Goal: Task Accomplishment & Management: Use online tool/utility

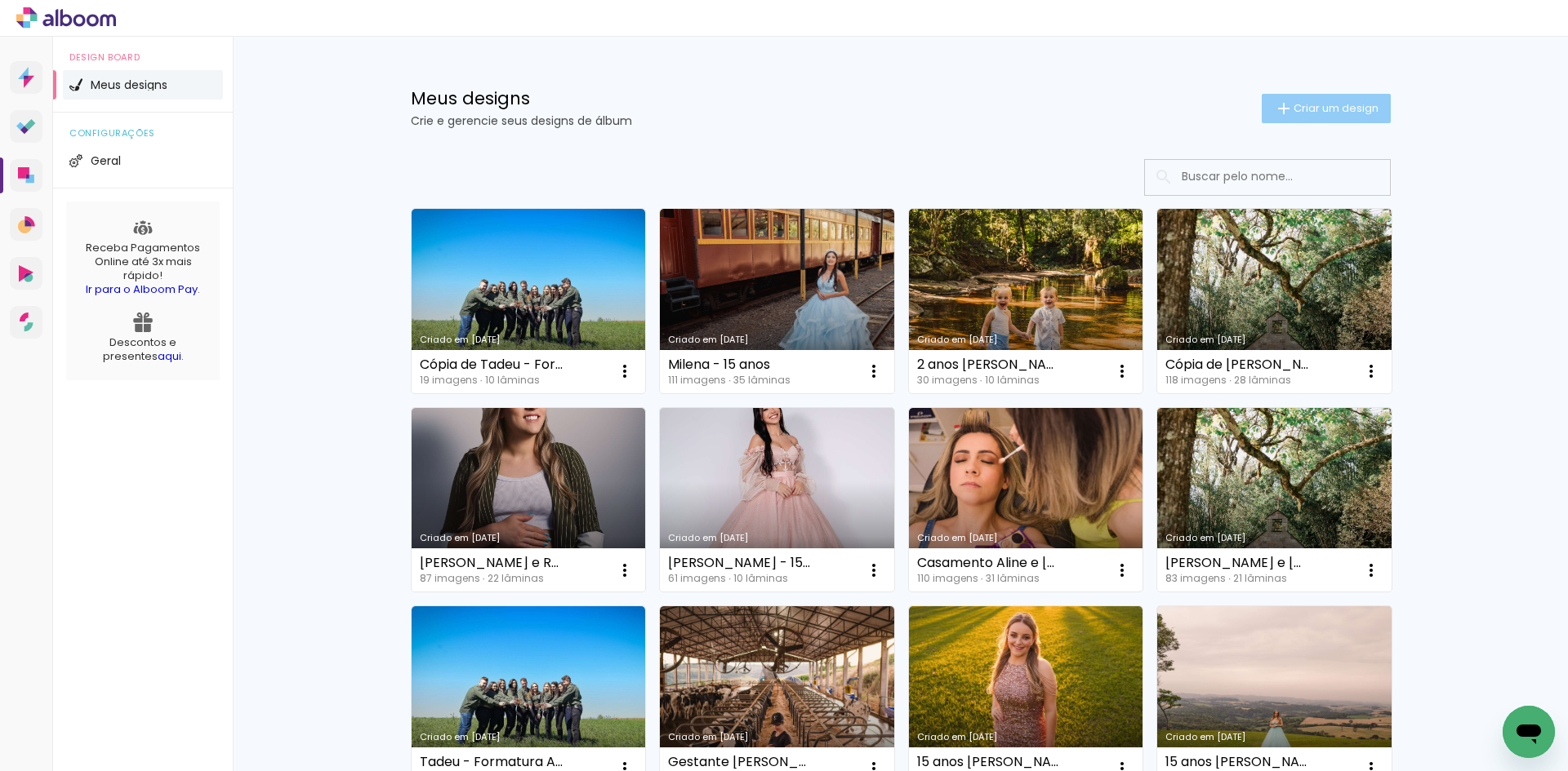
click at [1325, 97] on paper-button "Criar um design" at bounding box center [1325, 108] width 129 height 29
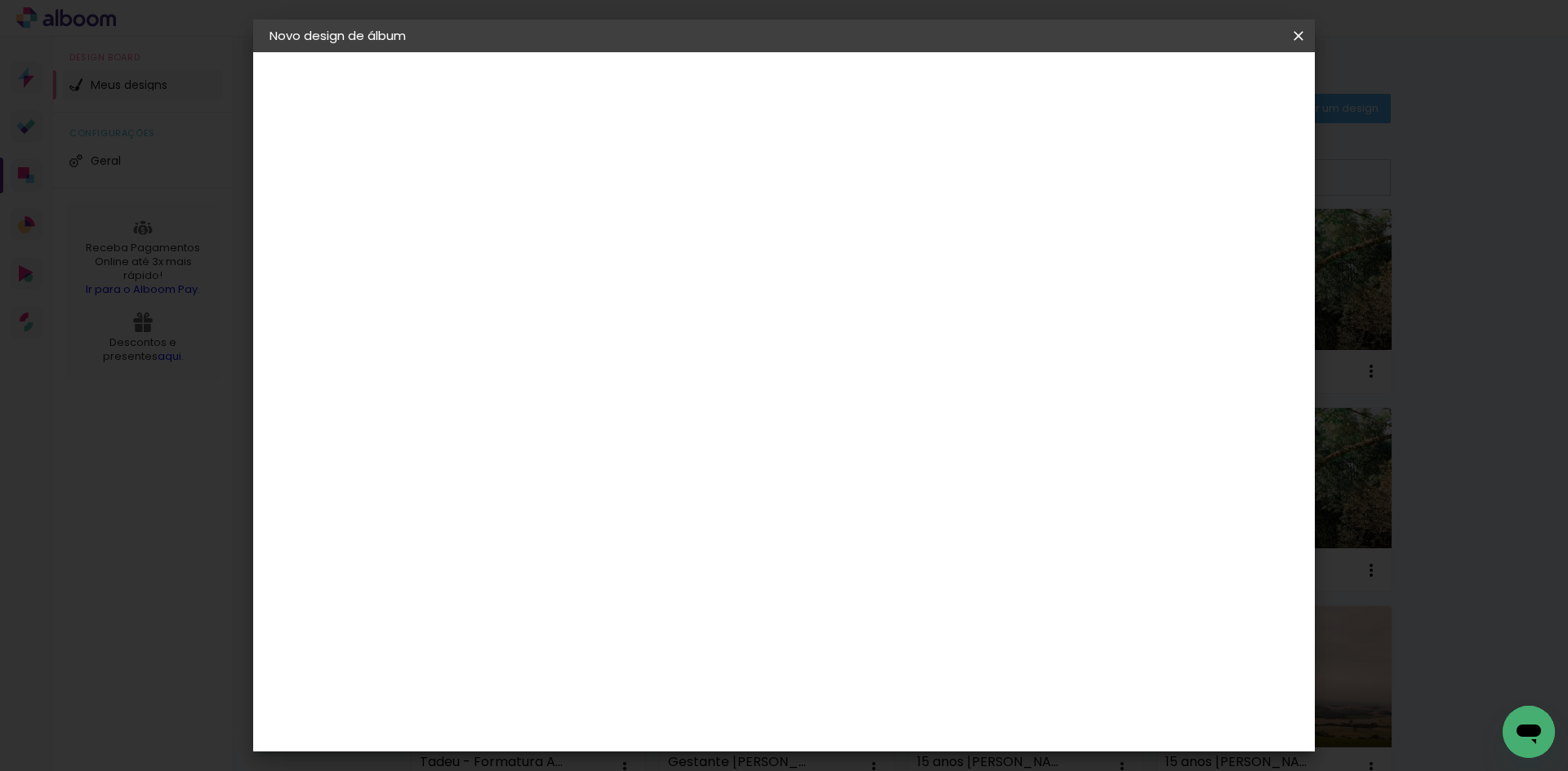
click at [537, 219] on input at bounding box center [537, 219] width 0 height 25
type input "1 aninho da Maite"
type paper-input "1 aninho da Maite"
click at [704, 78] on paper-button "Avançar" at bounding box center [663, 87] width 80 height 28
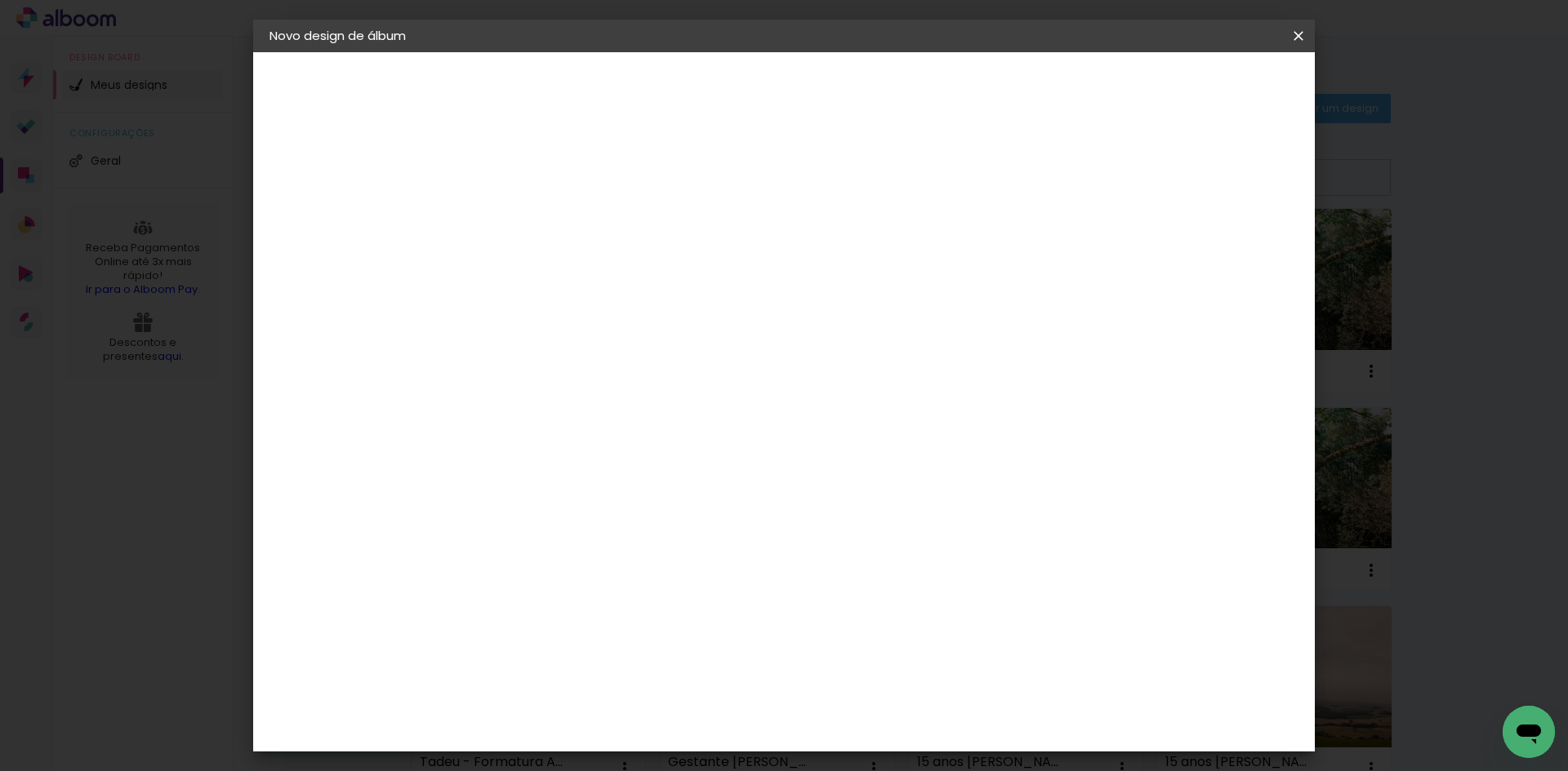
click at [588, 636] on div "Schlosser" at bounding box center [557, 642] width 62 height 13
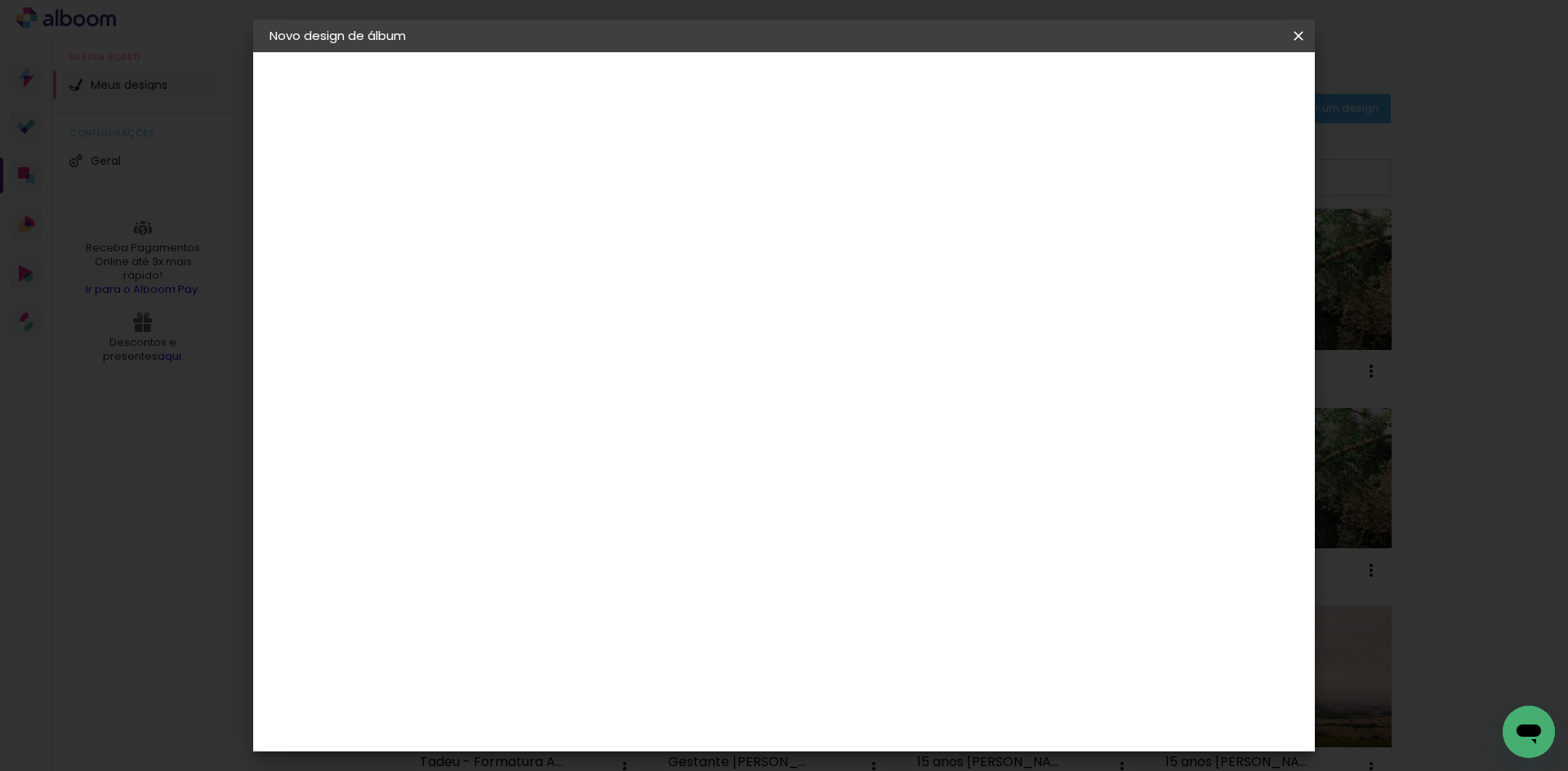
click at [588, 636] on div "Schlosser" at bounding box center [557, 642] width 62 height 13
click at [0, 0] on slot "Avançar" at bounding box center [0, 0] width 0 height 0
click at [647, 350] on span "20 × 25" at bounding box center [609, 372] width 76 height 43
click at [0, 0] on slot "Avançar" at bounding box center [0, 0] width 0 height 0
click at [1213, 95] on paper-button "Iniciar design" at bounding box center [1159, 87] width 107 height 28
